Goal: Navigation & Orientation: Find specific page/section

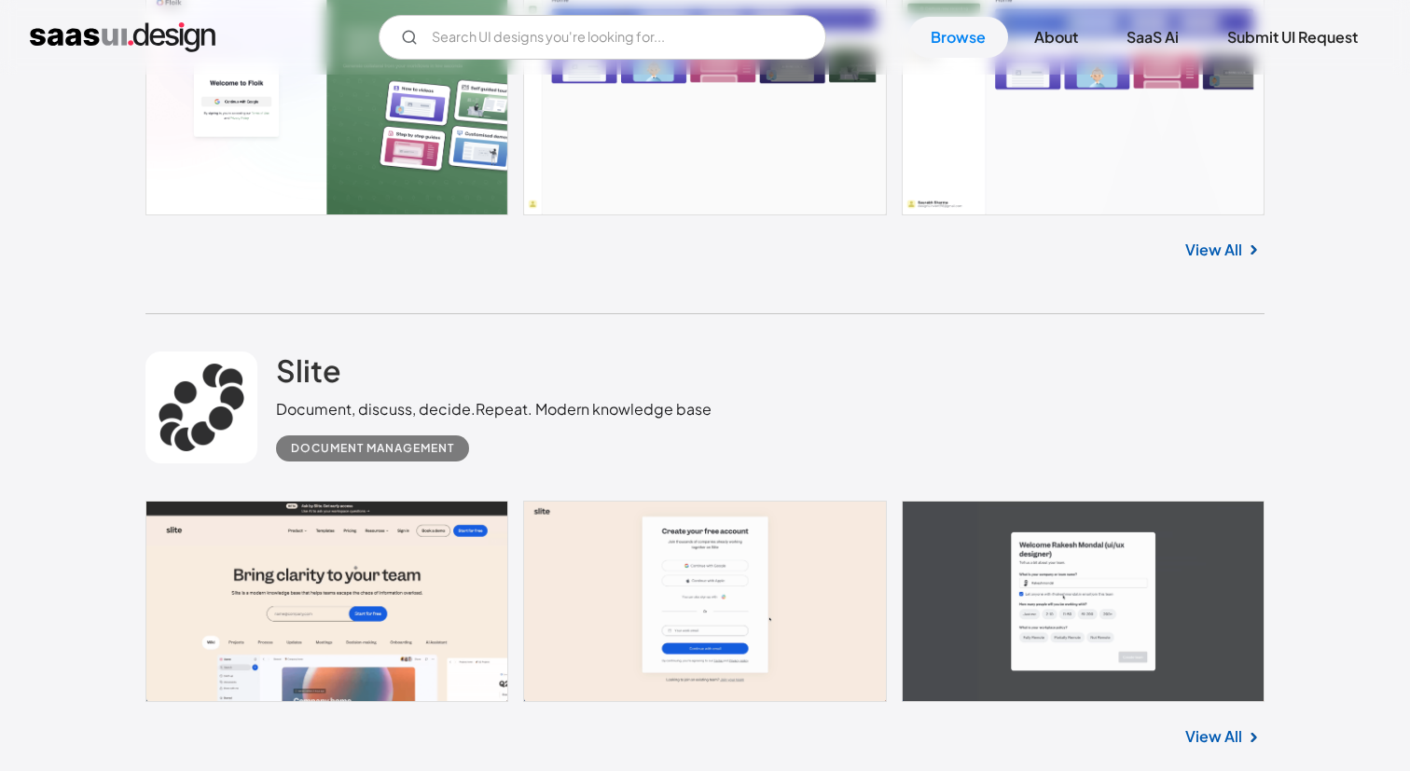
scroll to position [1799, 0]
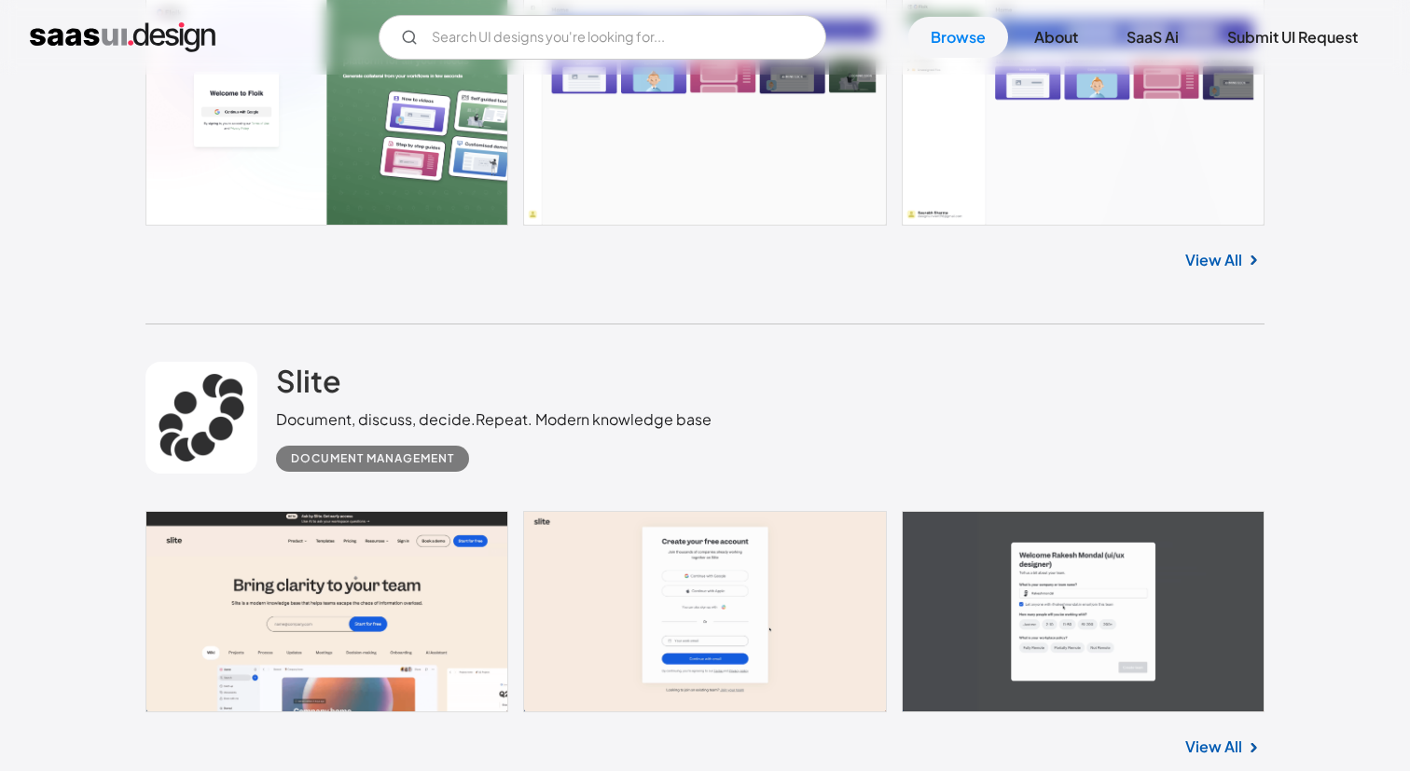
click at [587, 429] on div "Document, discuss, decide.Repeat. Modern knowledge base" at bounding box center [493, 419] width 435 height 22
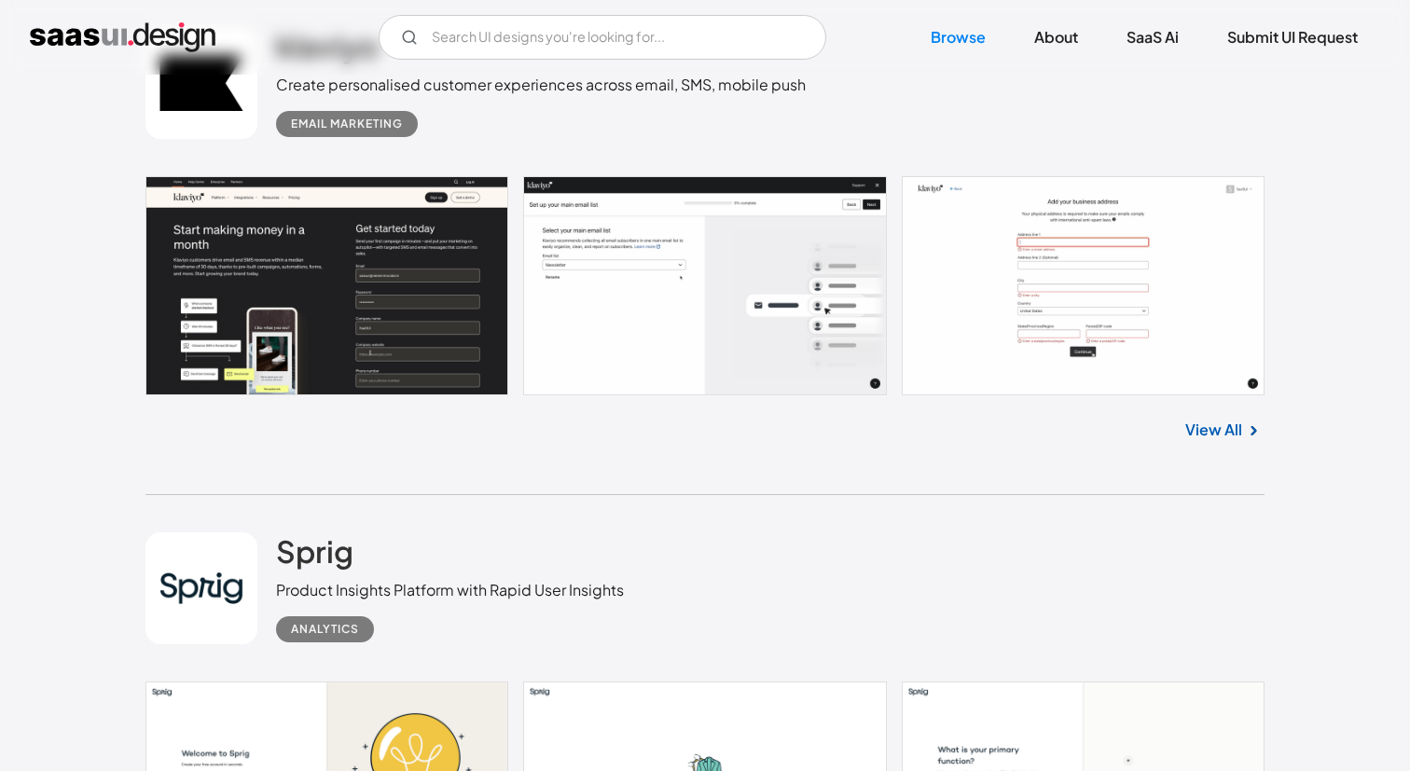
scroll to position [0, 0]
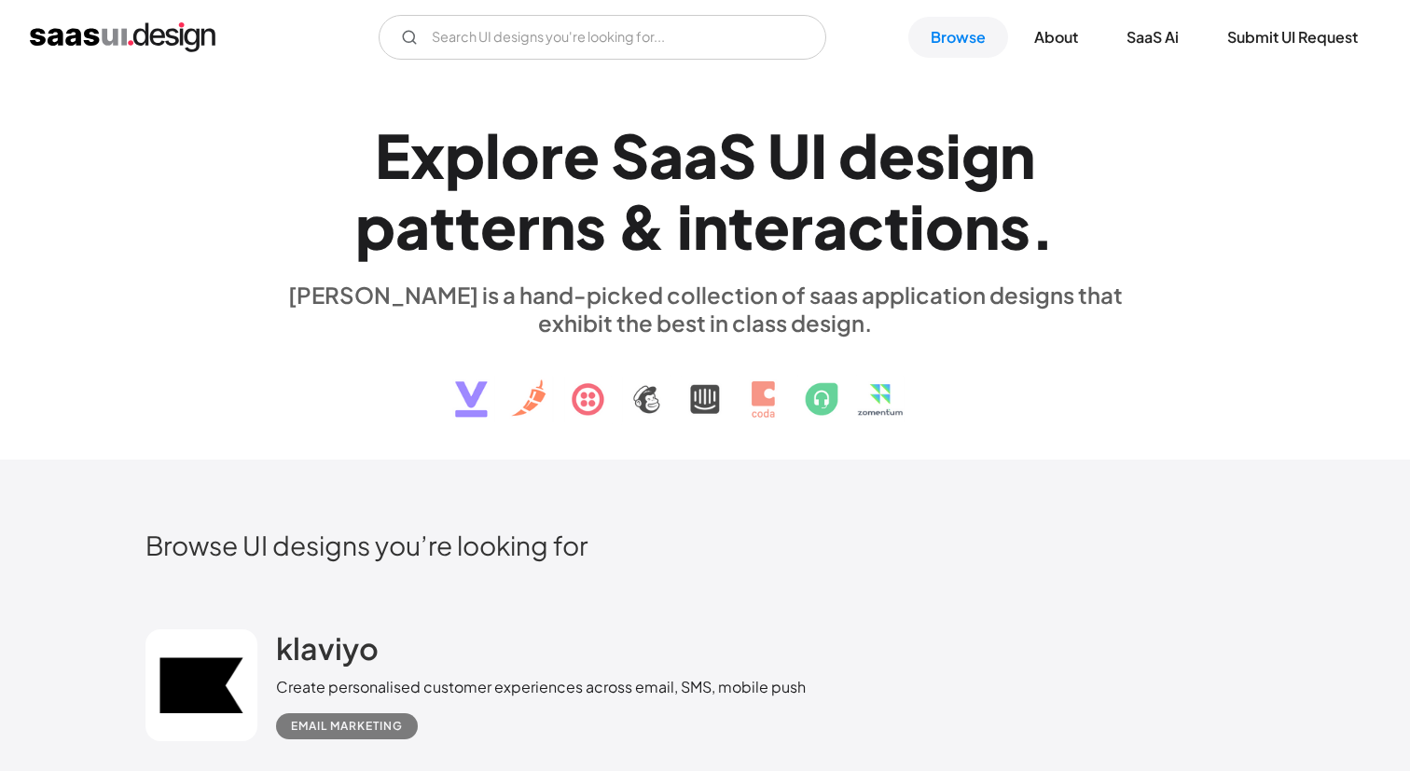
click at [855, 131] on div "d" at bounding box center [858, 155] width 40 height 72
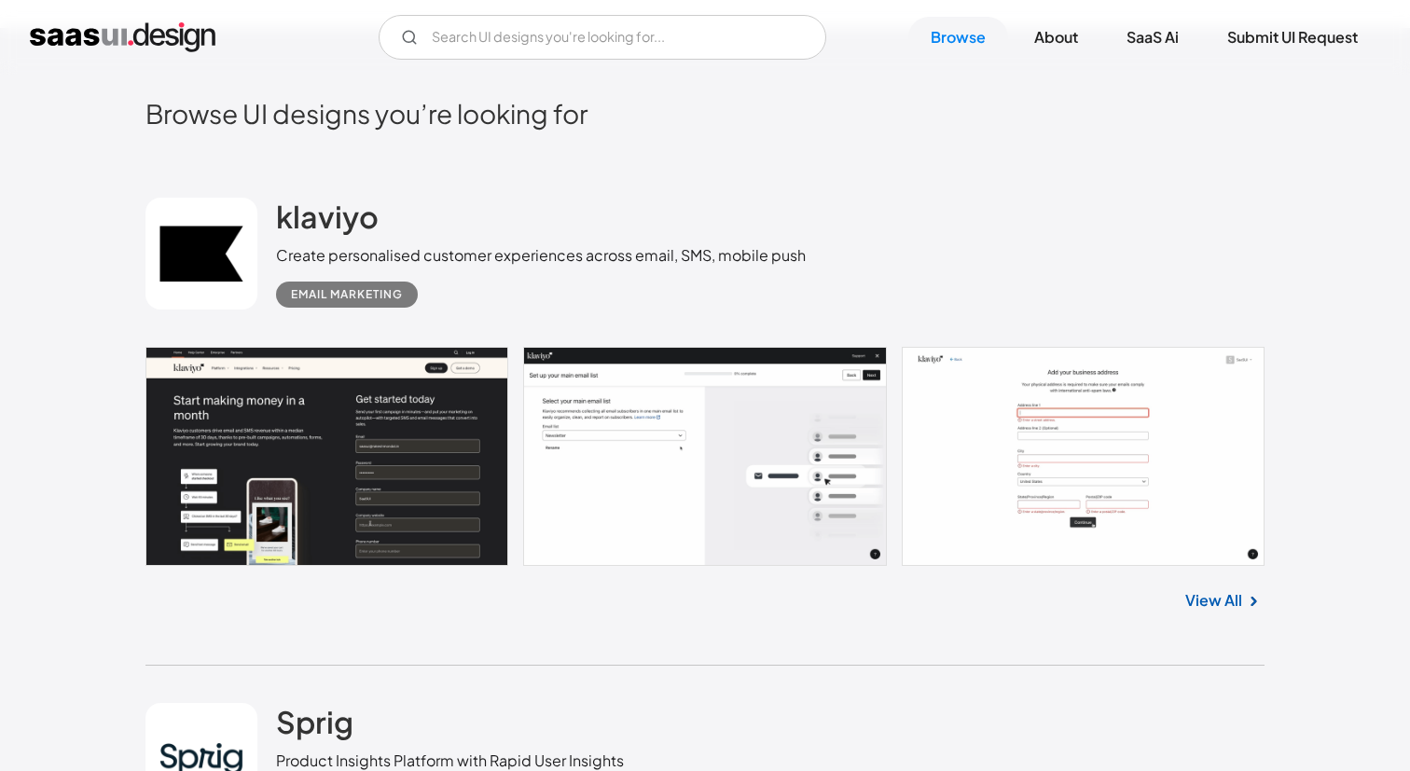
scroll to position [435, 0]
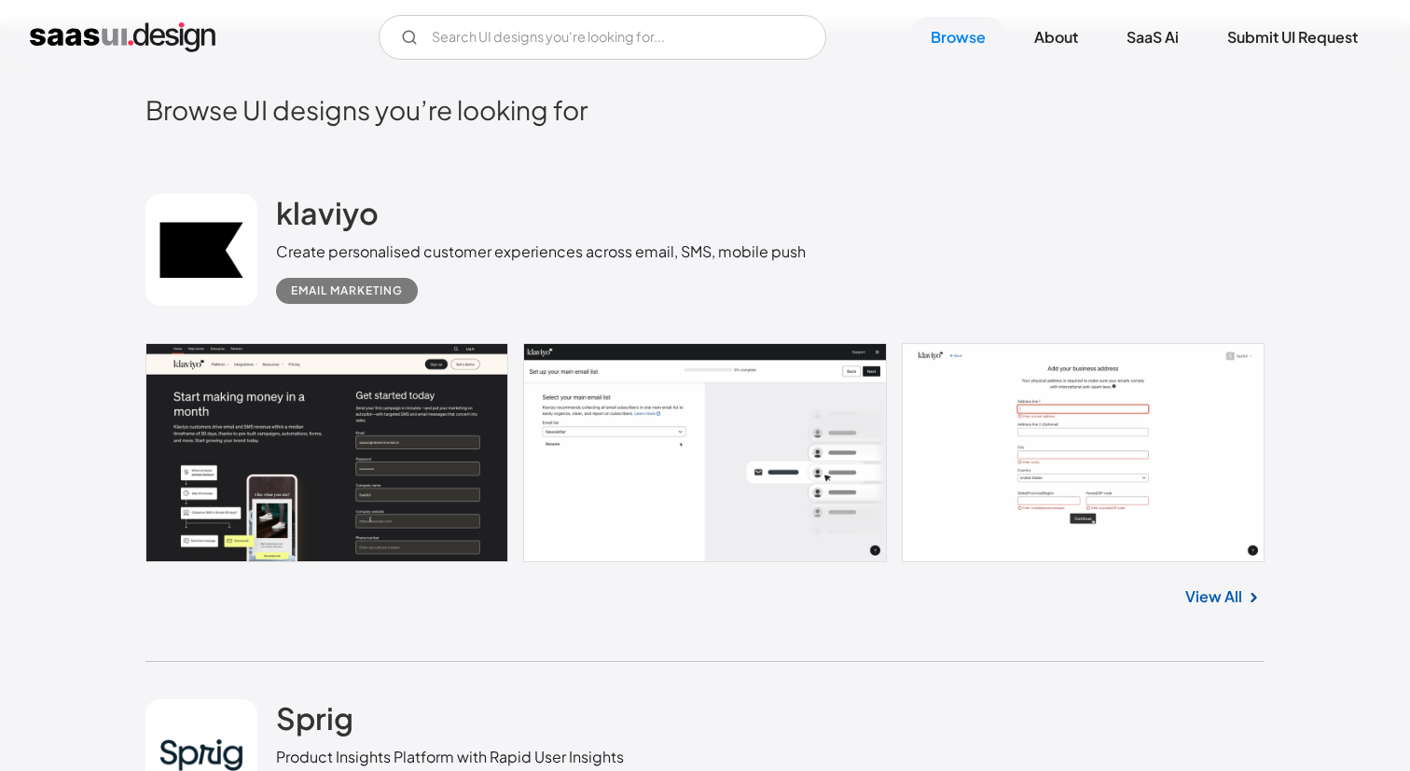
click at [457, 281] on div "Email Marketing" at bounding box center [541, 283] width 530 height 41
click at [348, 221] on h2 "klaviyo" at bounding box center [327, 212] width 103 height 37
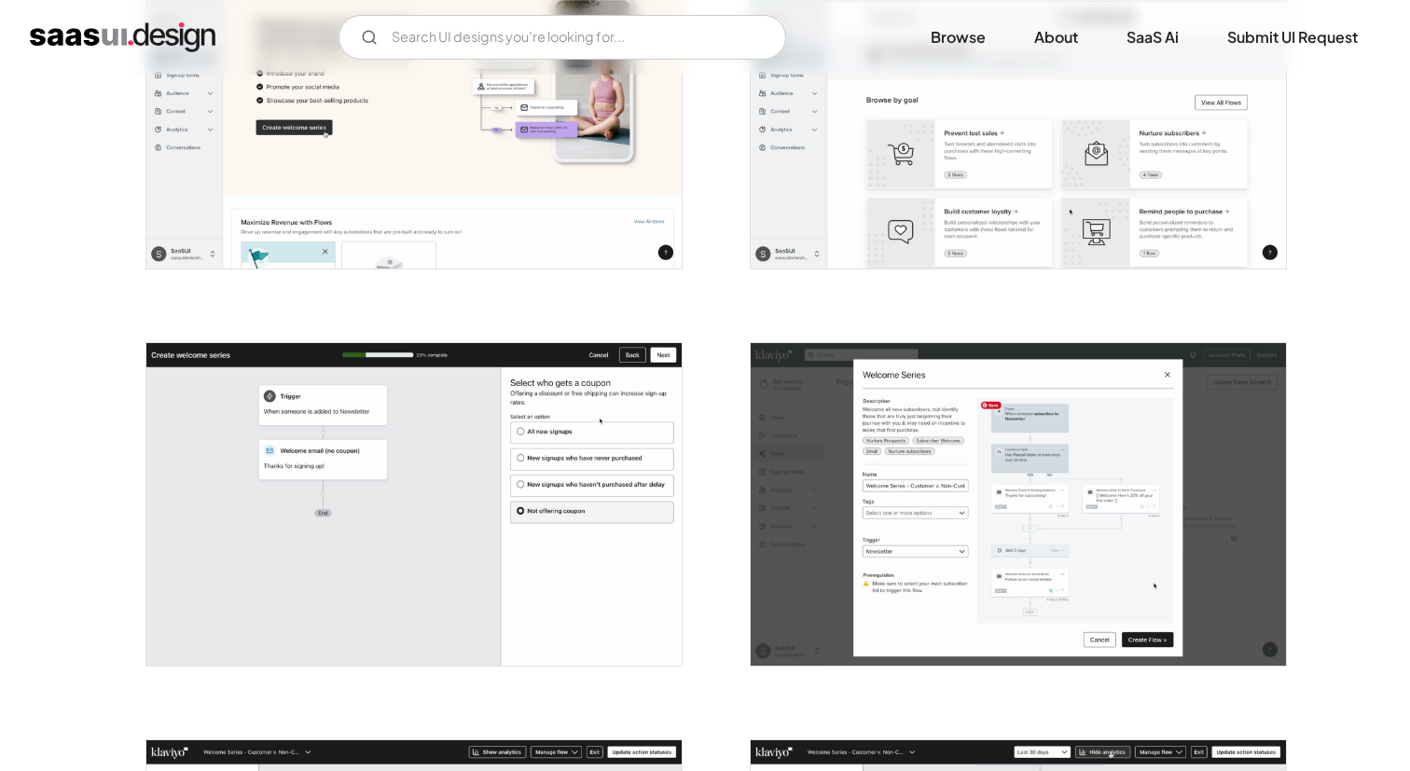
scroll to position [2925, 0]
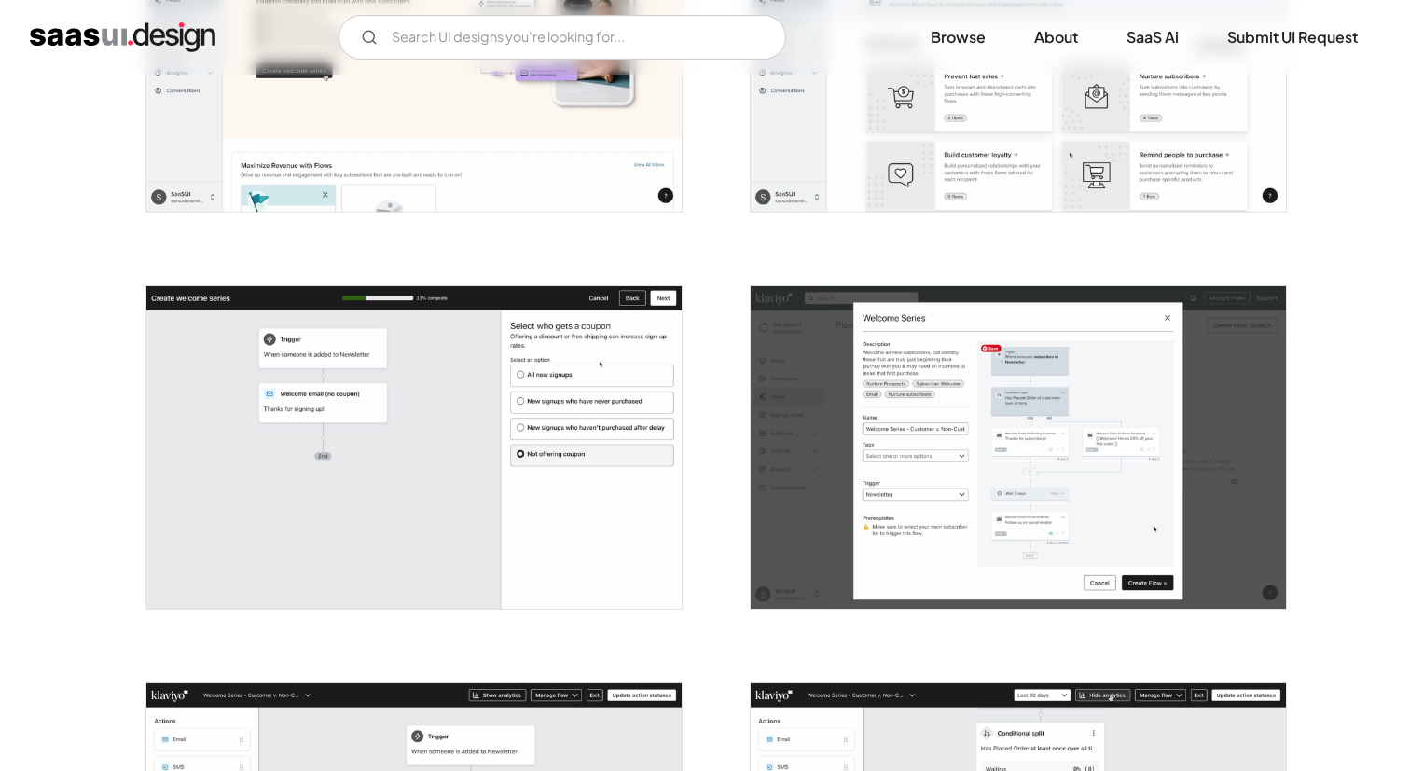
click at [188, 44] on img "home" at bounding box center [123, 37] width 186 height 30
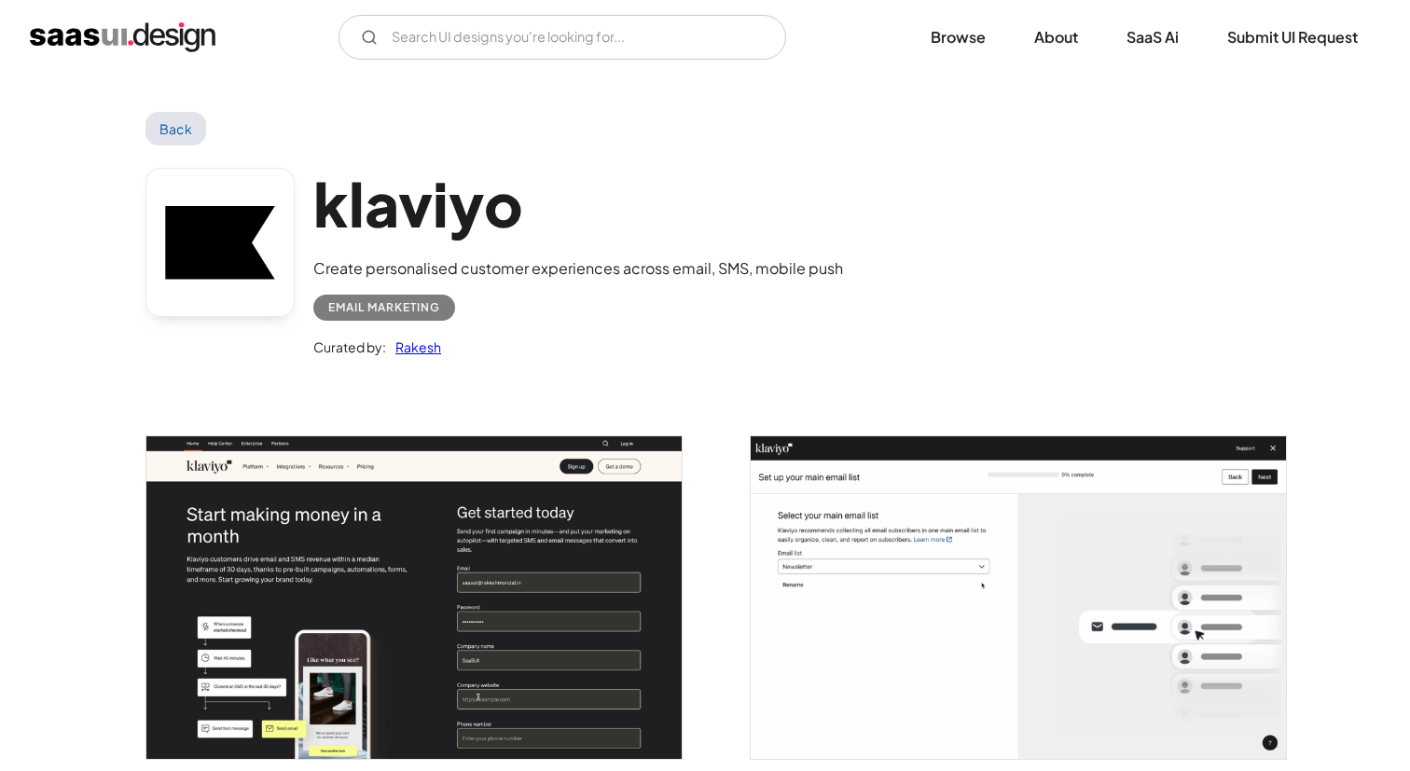
click at [99, 24] on img "home" at bounding box center [123, 37] width 186 height 30
